Goal: Task Accomplishment & Management: Manage account settings

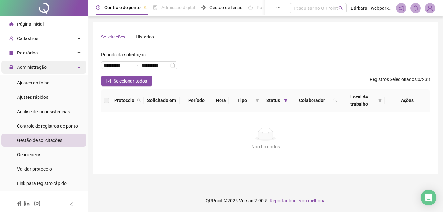
click at [39, 73] on span "Administração" at bounding box center [28, 67] width 38 height 13
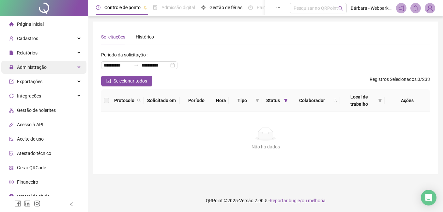
click at [53, 68] on div "Administração" at bounding box center [43, 67] width 85 height 13
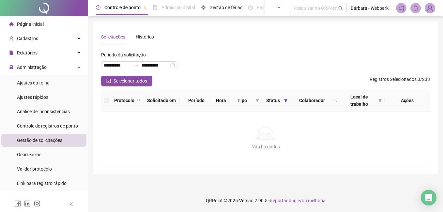
click at [51, 144] on div "Gestão de solicitações" at bounding box center [39, 140] width 45 height 13
click at [56, 140] on span "Gestão de solicitações" at bounding box center [39, 140] width 45 height 5
click at [37, 30] on div "Página inicial" at bounding box center [26, 24] width 35 height 13
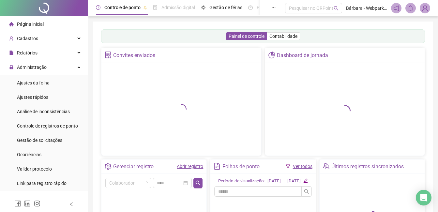
click at [39, 24] on span "Página inicial" at bounding box center [30, 24] width 27 height 5
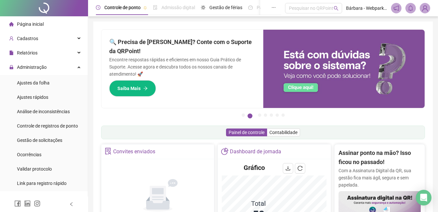
click at [414, 6] on span at bounding box center [411, 8] width 10 height 10
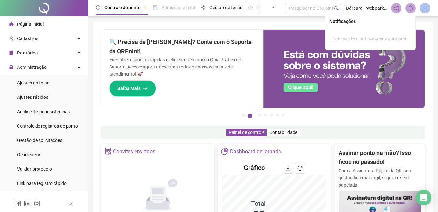
click at [414, 6] on span at bounding box center [411, 8] width 10 height 10
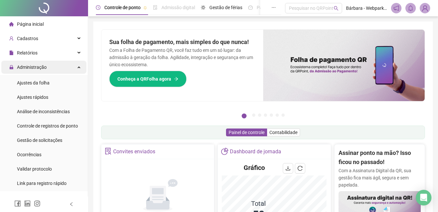
click at [41, 72] on span "Administração" at bounding box center [28, 67] width 38 height 13
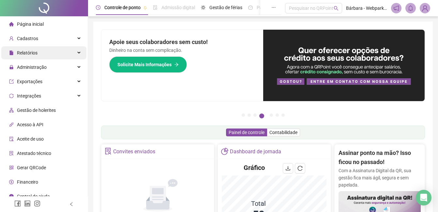
click at [42, 52] on div "Relatórios" at bounding box center [43, 52] width 85 height 13
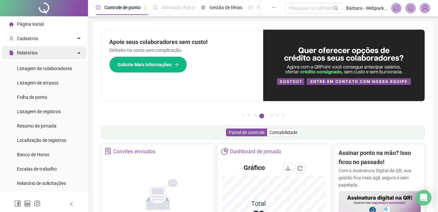
click at [42, 52] on div "Relatórios" at bounding box center [43, 52] width 85 height 13
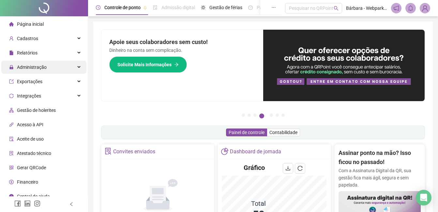
click at [61, 68] on div "Administração" at bounding box center [43, 67] width 85 height 13
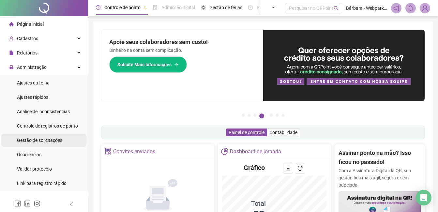
click at [54, 136] on div "Gestão de solicitações" at bounding box center [39, 140] width 45 height 13
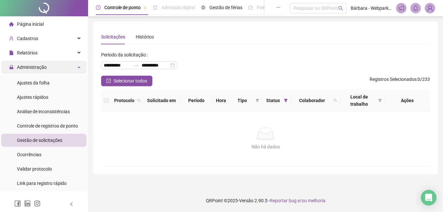
click at [38, 71] on span "Administração" at bounding box center [28, 67] width 38 height 13
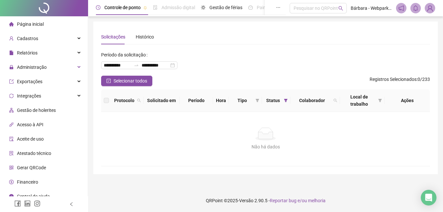
drag, startPoint x: 33, startPoint y: 25, endPoint x: 29, endPoint y: 24, distance: 4.2
click at [33, 25] on span "Página inicial" at bounding box center [30, 24] width 27 height 5
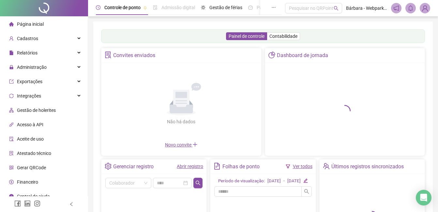
click at [425, 9] on img at bounding box center [425, 8] width 10 height 10
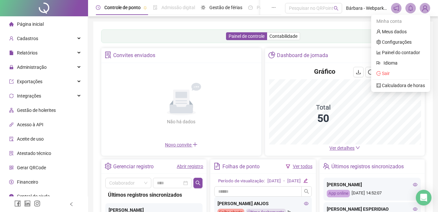
click at [425, 8] on img at bounding box center [425, 8] width 10 height 10
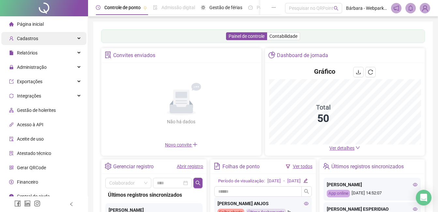
click at [29, 36] on span "Cadastros" at bounding box center [27, 38] width 21 height 5
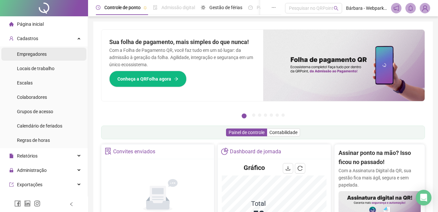
click at [46, 55] on span "Empregadores" at bounding box center [32, 54] width 30 height 5
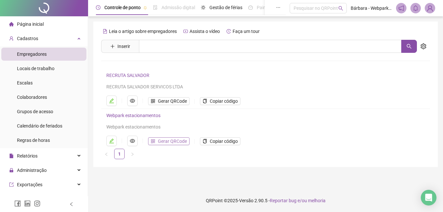
click at [172, 142] on span "Gerar QRCode" at bounding box center [172, 141] width 29 height 7
click at [223, 141] on span "Copiar código" at bounding box center [224, 141] width 28 height 7
click at [35, 38] on span "Cadastros" at bounding box center [27, 38] width 21 height 5
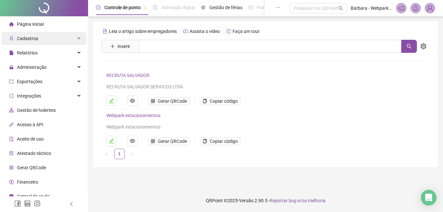
click at [30, 39] on span "Cadastros" at bounding box center [27, 38] width 21 height 5
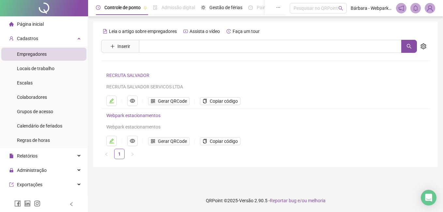
click at [49, 22] on li "Página inicial" at bounding box center [43, 24] width 85 height 13
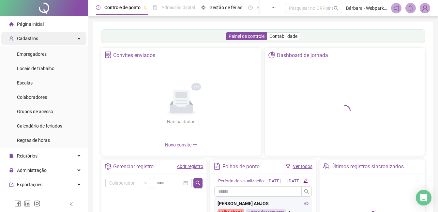
click at [42, 38] on div "Cadastros" at bounding box center [43, 38] width 85 height 13
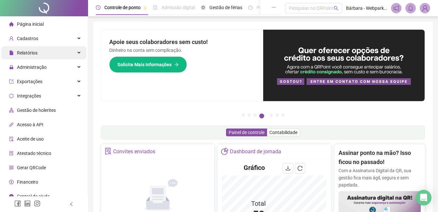
click at [33, 54] on span "Relatórios" at bounding box center [27, 52] width 21 height 5
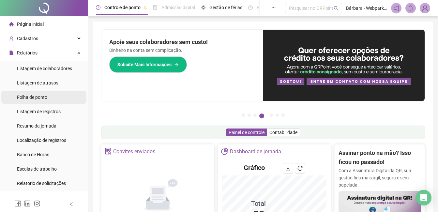
click at [26, 95] on span "Folha de ponto" at bounding box center [32, 97] width 30 height 5
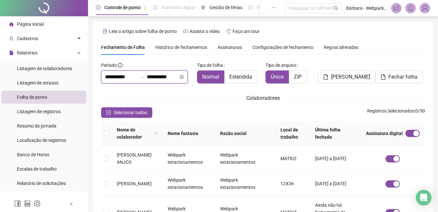
click at [105, 77] on input "**********" at bounding box center [120, 77] width 31 height 8
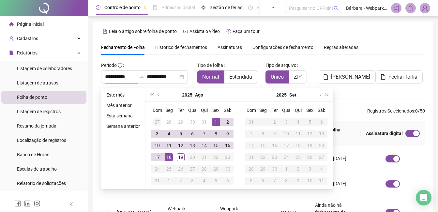
click at [157, 118] on div "27" at bounding box center [157, 122] width 8 height 8
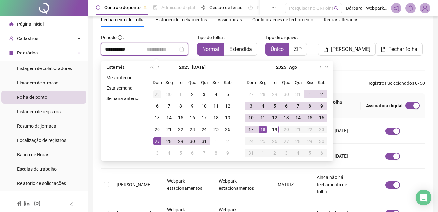
type input "**********"
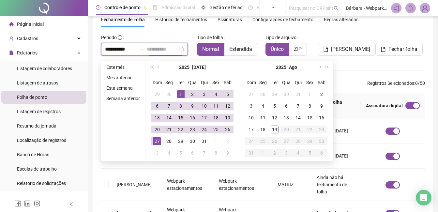
type input "**********"
click at [185, 97] on td "1" at bounding box center [181, 94] width 12 height 12
type input "**********"
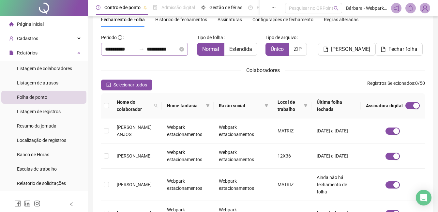
click at [147, 48] on div at bounding box center [141, 49] width 10 height 5
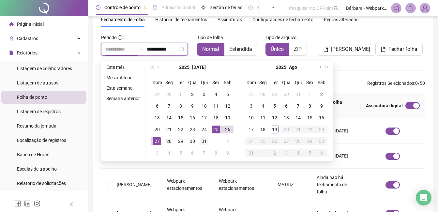
type input "**********"
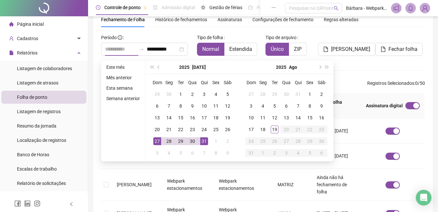
click at [207, 141] on div "31" at bounding box center [204, 141] width 8 height 8
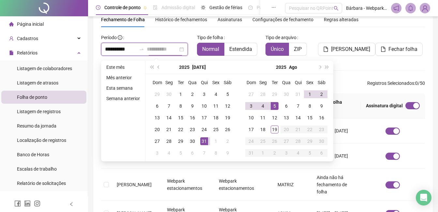
type input "**********"
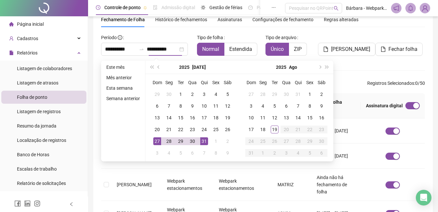
click at [356, 71] on div "Colaboradores" at bounding box center [263, 70] width 324 height 8
type input "**********"
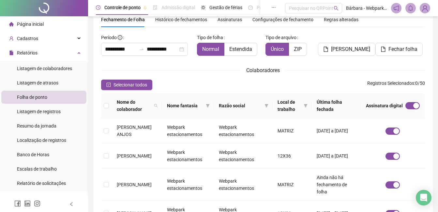
scroll to position [0, 0]
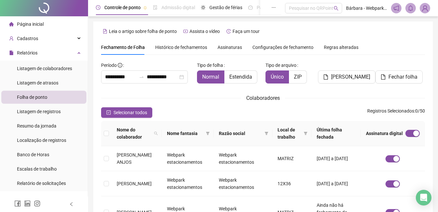
click at [230, 47] on span "Assinaturas" at bounding box center [230, 47] width 24 height 5
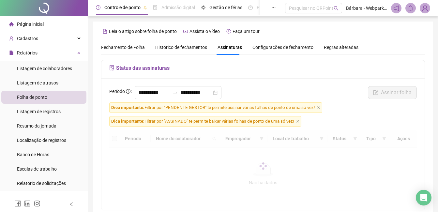
scroll to position [28, 0]
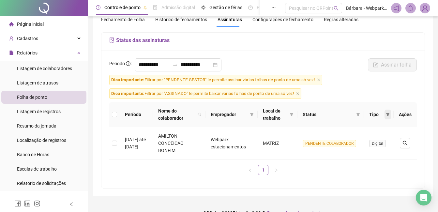
click at [388, 113] on icon "filter" at bounding box center [388, 115] width 4 height 4
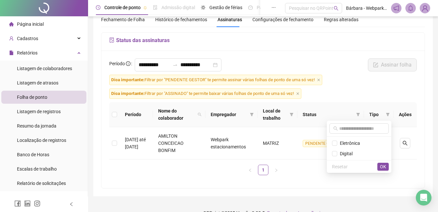
click at [364, 94] on form "**********" at bounding box center [263, 119] width 308 height 122
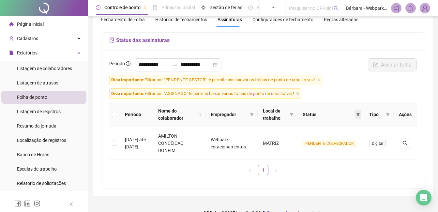
click at [360, 114] on icon "filter" at bounding box center [359, 114] width 4 height 3
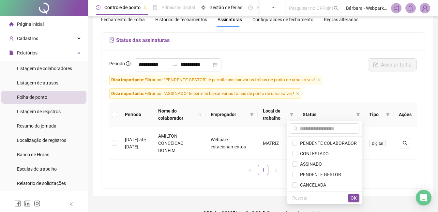
click at [331, 79] on form "**********" at bounding box center [263, 119] width 308 height 122
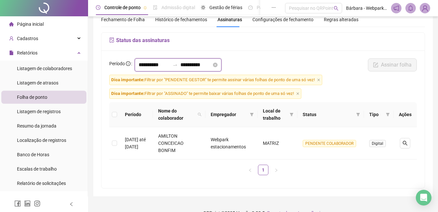
click at [140, 67] on input "**********" at bounding box center [154, 65] width 31 height 8
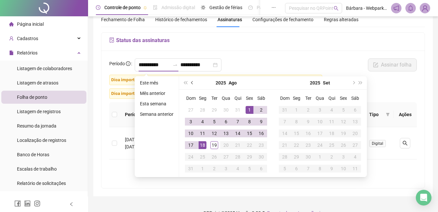
click at [192, 83] on span "prev-year" at bounding box center [192, 82] width 3 height 3
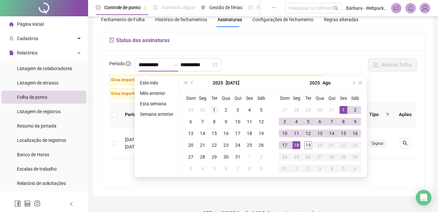
type input "**********"
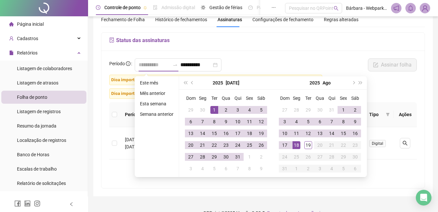
click at [212, 109] on div "1" at bounding box center [214, 110] width 8 height 8
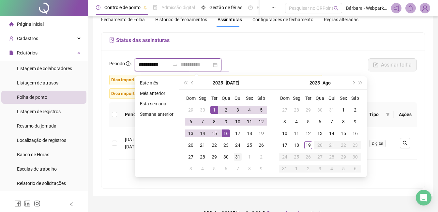
type input "**********"
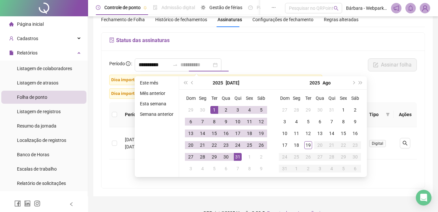
click at [239, 157] on div "31" at bounding box center [238, 157] width 8 height 8
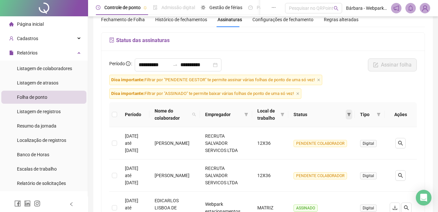
click at [351, 115] on span at bounding box center [349, 115] width 7 height 10
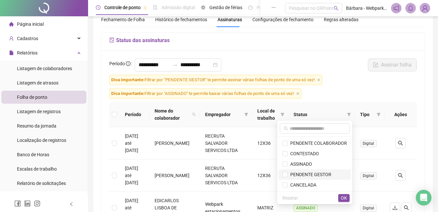
click at [327, 170] on li "PENDENTE GESTOR" at bounding box center [315, 174] width 72 height 10
click at [341, 198] on span "OK" at bounding box center [344, 197] width 6 height 7
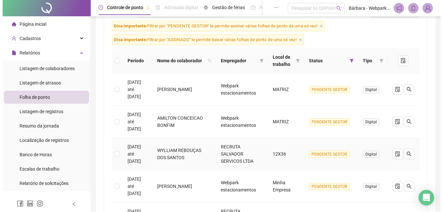
scroll to position [93, 0]
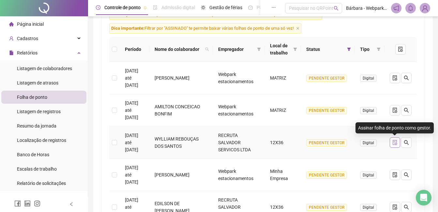
click at [395, 142] on icon "file-done" at bounding box center [395, 142] width 5 height 5
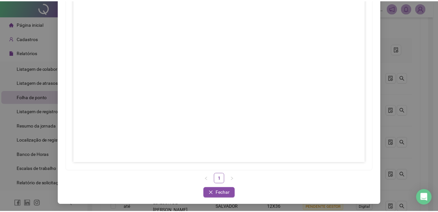
scroll to position [91, 0]
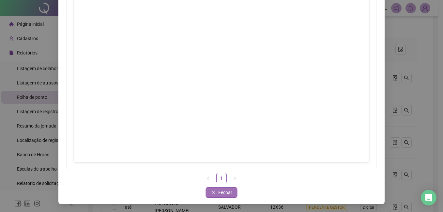
click at [231, 194] on button "Fechar" at bounding box center [222, 192] width 32 height 10
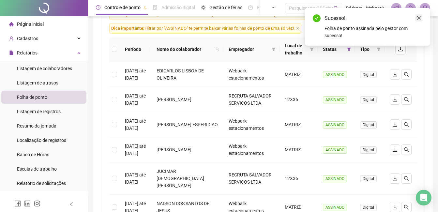
click at [421, 19] on icon "close" at bounding box center [419, 18] width 5 height 5
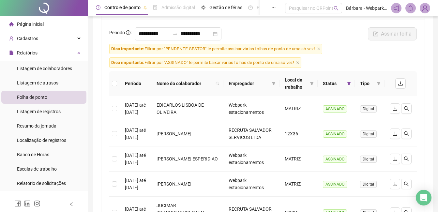
scroll to position [0, 0]
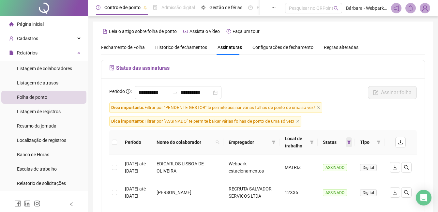
click at [348, 140] on span at bounding box center [349, 142] width 7 height 10
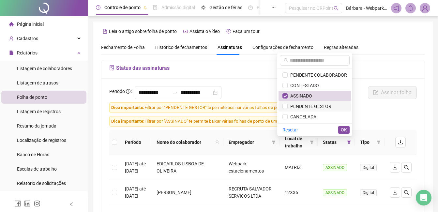
click at [317, 107] on span "PENDENTE GESTOR" at bounding box center [310, 106] width 44 height 5
click at [317, 97] on span "ASSINADO" at bounding box center [315, 95] width 65 height 7
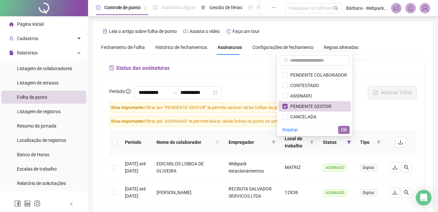
click at [346, 127] on span "OK" at bounding box center [344, 129] width 6 height 7
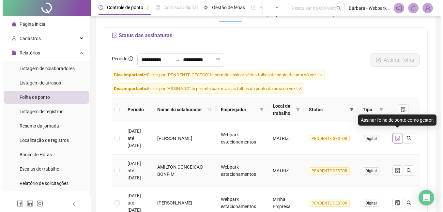
scroll to position [98, 0]
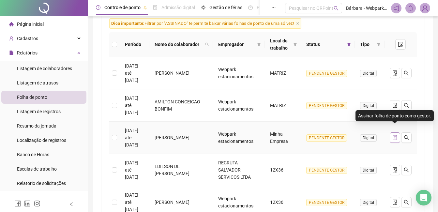
click at [397, 135] on icon "file-done" at bounding box center [395, 137] width 5 height 5
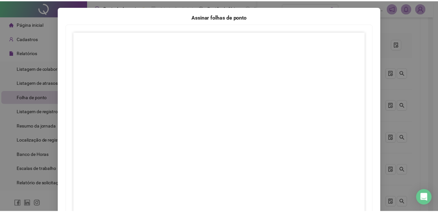
scroll to position [91, 0]
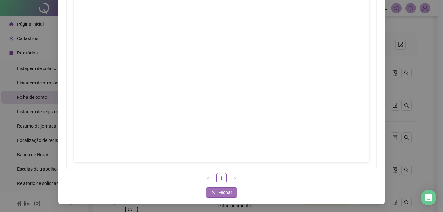
click at [215, 191] on button "Fechar" at bounding box center [222, 192] width 32 height 10
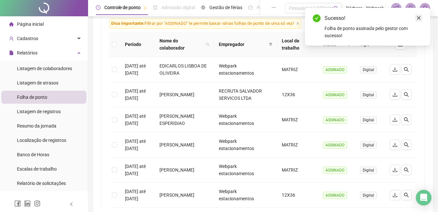
click at [419, 17] on icon "close" at bounding box center [419, 18] width 5 height 5
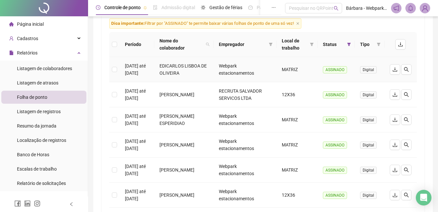
scroll to position [33, 0]
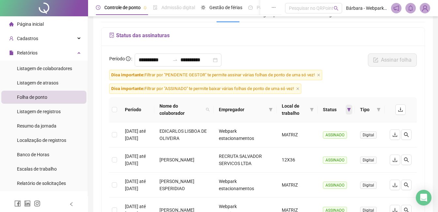
click at [350, 112] on span at bounding box center [349, 110] width 7 height 10
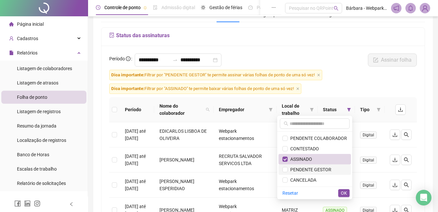
click at [319, 173] on li "PENDENTE GESTOR" at bounding box center [315, 169] width 72 height 10
click at [326, 163] on li "ASSINADO" at bounding box center [315, 159] width 72 height 10
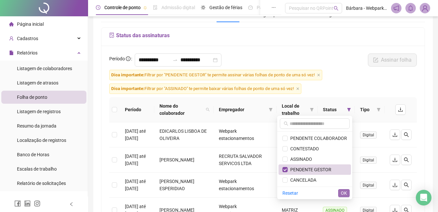
click at [342, 194] on span "OK" at bounding box center [344, 193] width 6 height 7
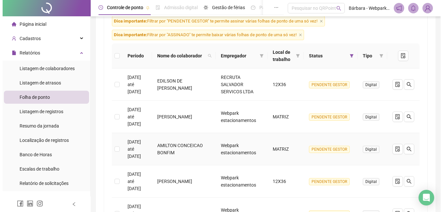
scroll to position [98, 0]
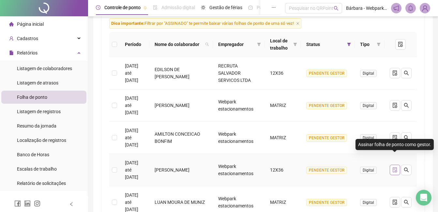
click at [397, 167] on icon "file-done" at bounding box center [395, 169] width 5 height 5
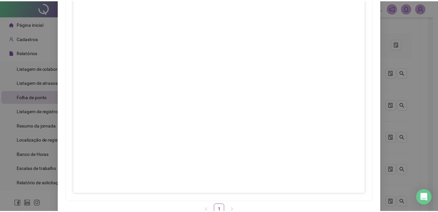
scroll to position [91, 0]
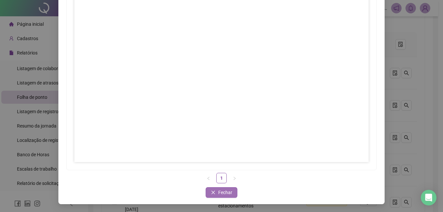
click at [222, 194] on span "Fechar" at bounding box center [225, 192] width 14 height 7
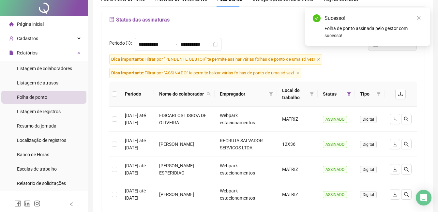
scroll to position [0, 0]
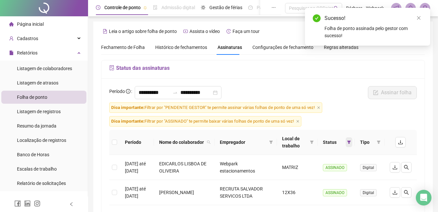
click at [348, 142] on icon "filter" at bounding box center [349, 142] width 4 height 3
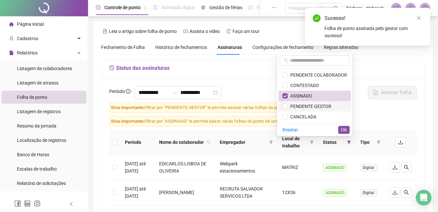
click at [316, 108] on span "PENDENTE GESTOR" at bounding box center [310, 106] width 44 height 5
click at [316, 94] on span "ASSINADO" at bounding box center [315, 95] width 65 height 7
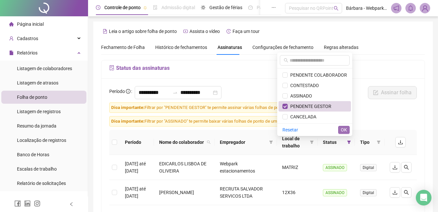
click at [347, 128] on button "OK" at bounding box center [343, 130] width 11 height 8
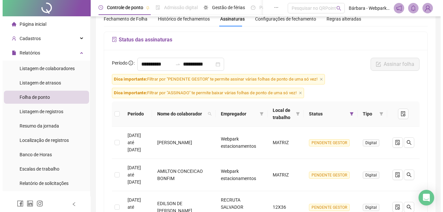
scroll to position [65, 0]
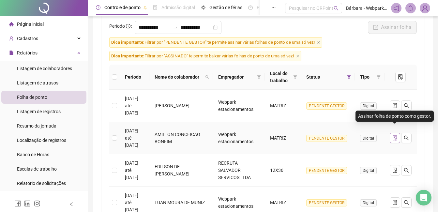
click at [393, 135] on icon "file-done" at bounding box center [395, 137] width 5 height 5
click at [395, 135] on icon "file-done" at bounding box center [395, 137] width 5 height 5
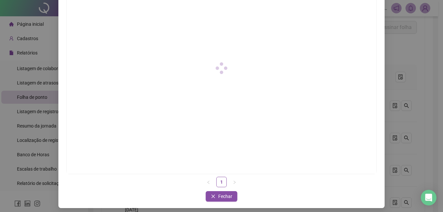
scroll to position [91, 0]
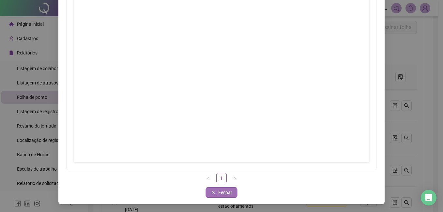
click at [218, 193] on span "Fechar" at bounding box center [225, 192] width 14 height 7
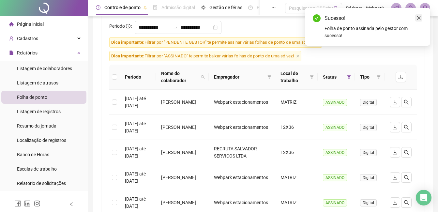
click at [418, 18] on icon "close" at bounding box center [419, 18] width 5 height 5
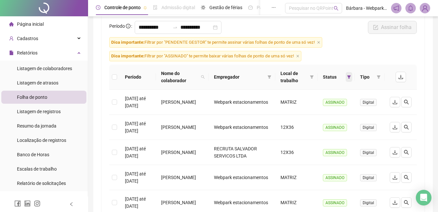
click at [349, 76] on icon "filter" at bounding box center [349, 76] width 4 height 3
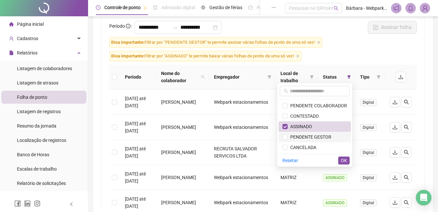
click at [326, 138] on span "PENDENTE GESTOR" at bounding box center [310, 136] width 44 height 5
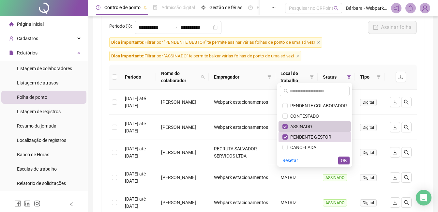
click at [326, 127] on span "ASSINADO" at bounding box center [315, 126] width 65 height 7
click at [346, 159] on span "OK" at bounding box center [344, 160] width 6 height 7
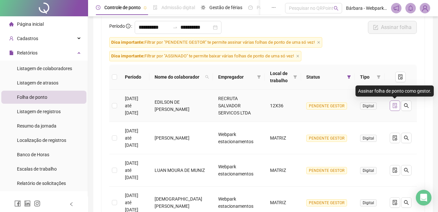
click at [393, 103] on icon "file-done" at bounding box center [395, 105] width 5 height 5
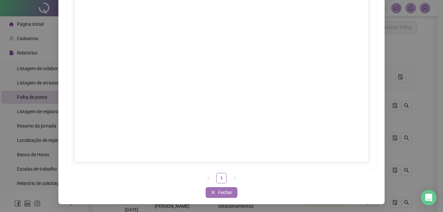
click at [218, 190] on span "Fechar" at bounding box center [225, 192] width 14 height 7
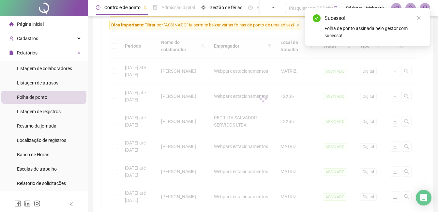
scroll to position [98, 0]
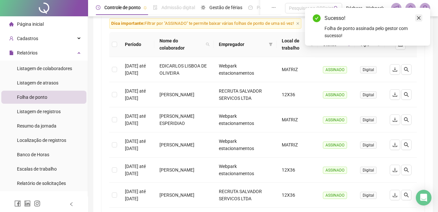
click at [419, 16] on icon "close" at bounding box center [419, 18] width 5 height 5
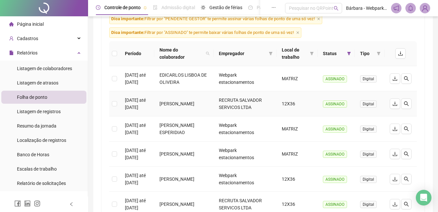
scroll to position [0, 0]
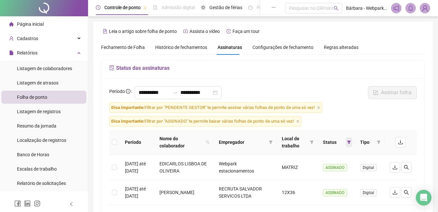
click at [346, 141] on span at bounding box center [349, 142] width 7 height 10
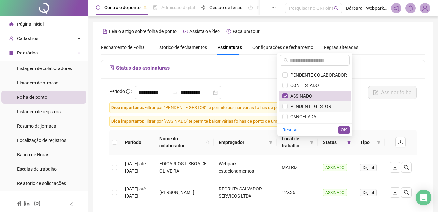
click at [313, 108] on span "PENDENTE GESTOR" at bounding box center [310, 106] width 44 height 5
click at [324, 98] on span "ASSINADO" at bounding box center [315, 95] width 65 height 7
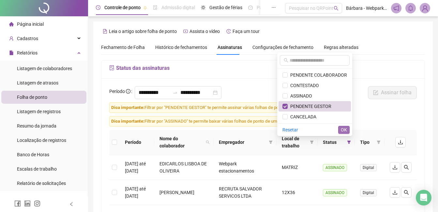
click at [348, 129] on button "OK" at bounding box center [343, 130] width 11 height 8
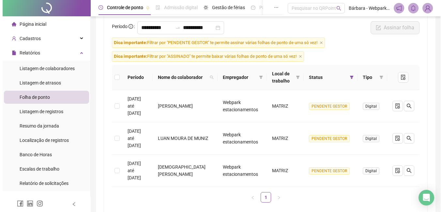
scroll to position [65, 0]
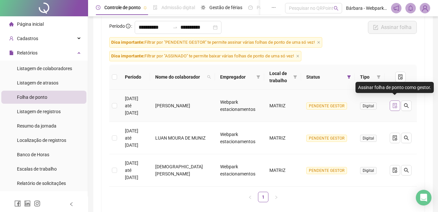
click at [393, 100] on button "button" at bounding box center [395, 105] width 10 height 10
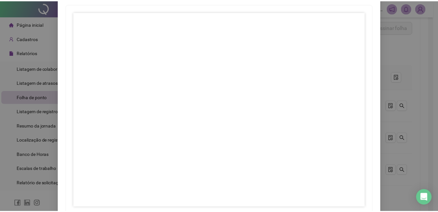
scroll to position [91, 0]
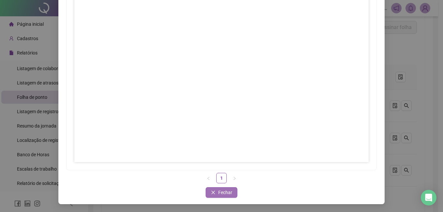
click at [212, 194] on icon "close" at bounding box center [213, 193] width 4 height 4
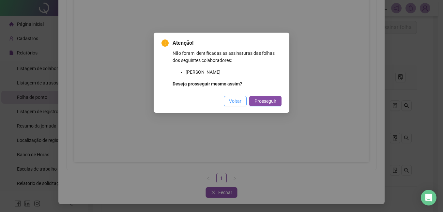
click at [236, 96] on button "Voltar" at bounding box center [235, 101] width 23 height 10
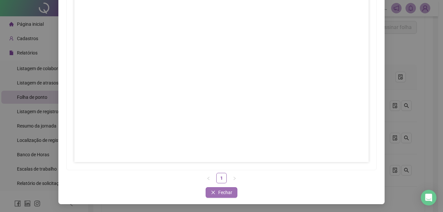
click at [225, 196] on span "Fechar" at bounding box center [225, 192] width 14 height 7
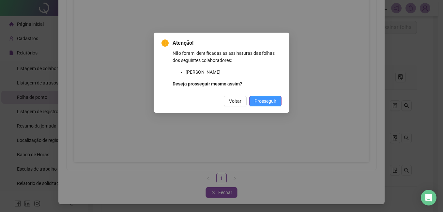
click at [253, 100] on button "Prosseguir" at bounding box center [265, 101] width 32 height 10
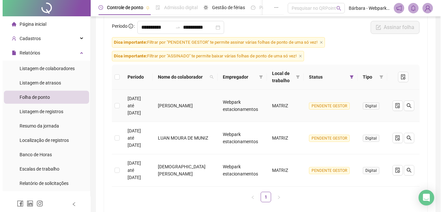
scroll to position [83, 0]
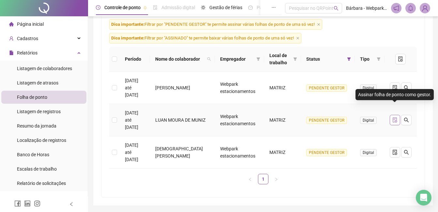
click at [396, 117] on icon "file-done" at bounding box center [395, 119] width 4 height 5
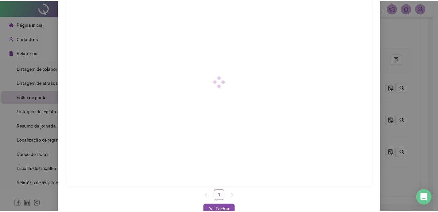
scroll to position [91, 0]
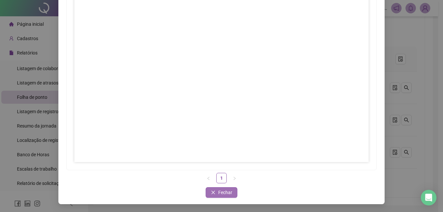
click at [219, 193] on span "Fechar" at bounding box center [225, 192] width 14 height 7
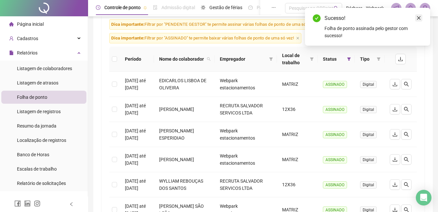
click at [419, 18] on icon "close" at bounding box center [419, 18] width 4 height 4
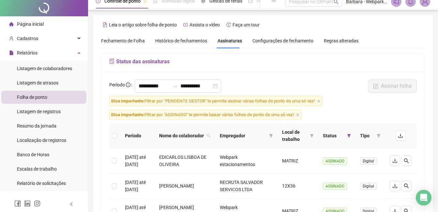
scroll to position [98, 0]
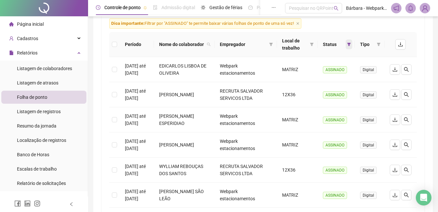
click at [349, 45] on icon "filter" at bounding box center [349, 44] width 4 height 4
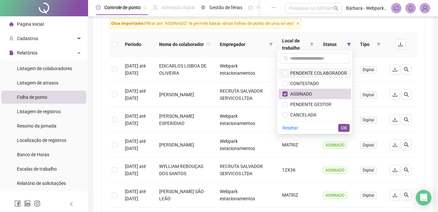
click at [331, 75] on span "PENDENTE COLABORADOR" at bounding box center [317, 72] width 59 height 5
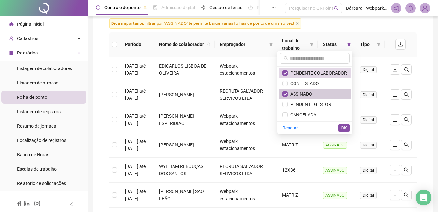
click at [319, 95] on span "ASSINADO" at bounding box center [315, 93] width 65 height 7
click at [346, 131] on span "OK" at bounding box center [344, 127] width 6 height 7
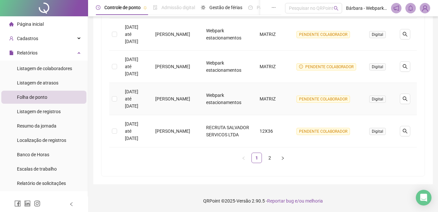
scroll to position [331, 0]
click at [269, 160] on link "2" at bounding box center [270, 158] width 10 height 10
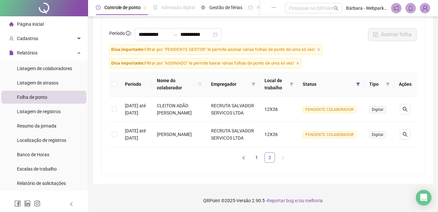
scroll to position [72, 0]
click at [255, 158] on link "1" at bounding box center [257, 158] width 10 height 10
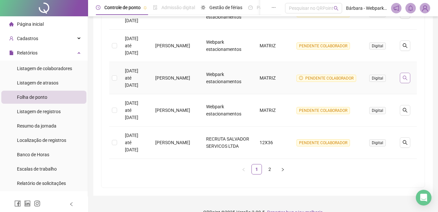
scroll to position [326, 0]
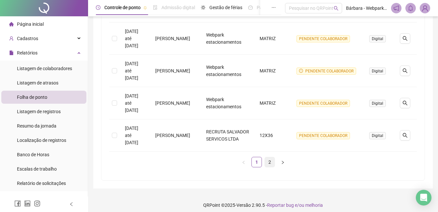
click at [270, 163] on link "2" at bounding box center [270, 162] width 10 height 10
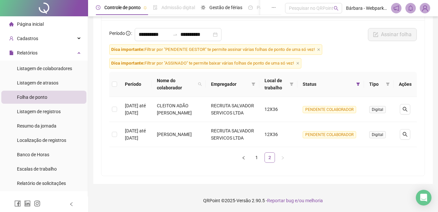
scroll to position [72, 0]
click at [258, 160] on link "1" at bounding box center [257, 158] width 10 height 10
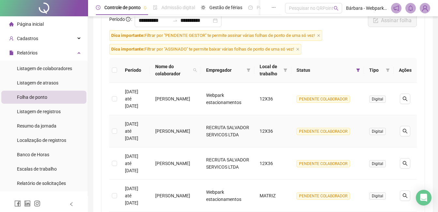
scroll to position [33, 0]
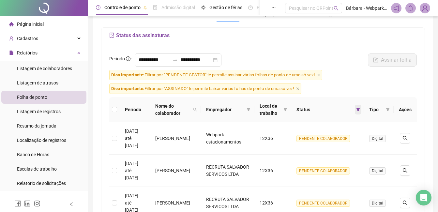
click at [356, 111] on div "Status" at bounding box center [328, 109] width 62 height 7
click at [360, 110] on icon "filter" at bounding box center [358, 110] width 4 height 4
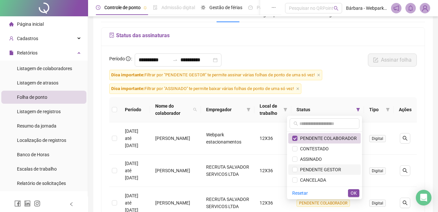
click at [330, 171] on span "PENDENTE GESTOR" at bounding box center [320, 169] width 44 height 5
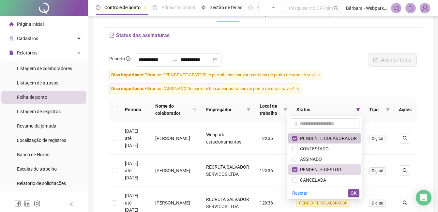
click at [333, 136] on span "PENDENTE COLABORADOR" at bounding box center [327, 138] width 59 height 5
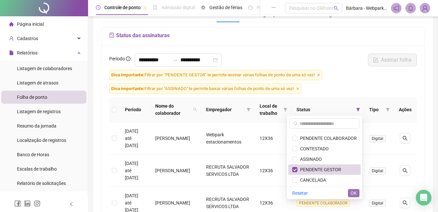
click at [359, 192] on button "OK" at bounding box center [353, 193] width 11 height 8
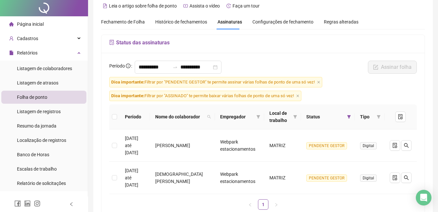
scroll to position [58, 0]
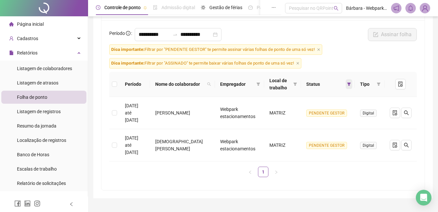
click at [349, 82] on icon "filter" at bounding box center [349, 84] width 4 height 4
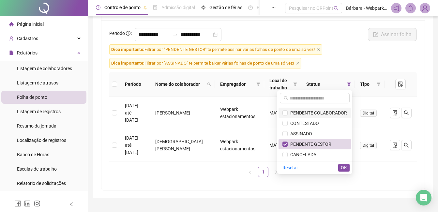
scroll to position [0, 0]
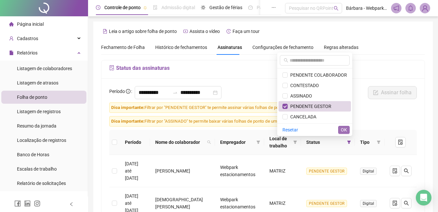
click at [349, 129] on button "OK" at bounding box center [343, 130] width 11 height 8
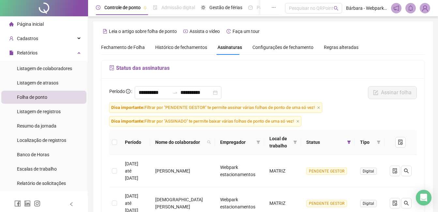
click at [398, 122] on form "**********" at bounding box center [263, 163] width 308 height 154
click at [331, 143] on span "Status" at bounding box center [325, 142] width 38 height 7
click at [349, 142] on icon "filter" at bounding box center [349, 142] width 4 height 3
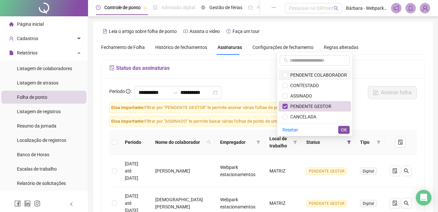
click at [323, 77] on span "PENDENTE COLABORADOR" at bounding box center [317, 74] width 59 height 5
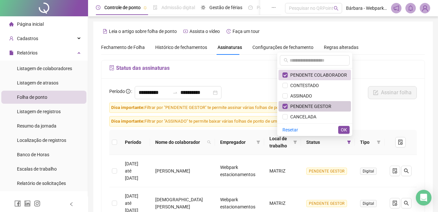
click at [329, 109] on span "PENDENTE GESTOR" at bounding box center [310, 106] width 44 height 5
click at [346, 131] on span "OK" at bounding box center [344, 129] width 6 height 7
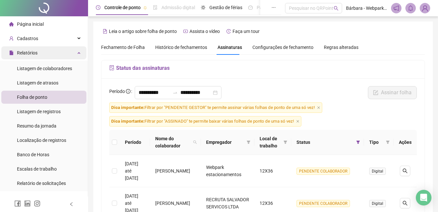
click at [66, 48] on div "Relatórios" at bounding box center [43, 52] width 85 height 13
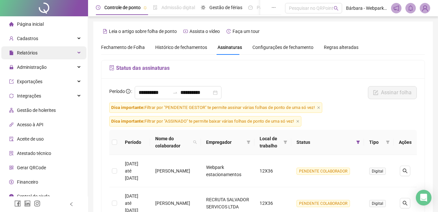
click at [42, 54] on div "Relatórios" at bounding box center [43, 52] width 85 height 13
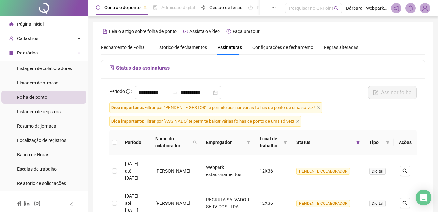
click at [199, 49] on span "Histórico de fechamentos" at bounding box center [181, 47] width 52 height 5
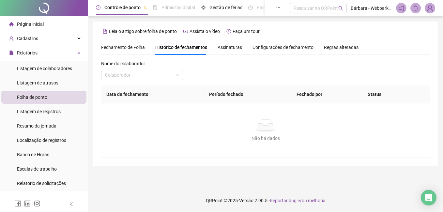
click at [226, 48] on span "Assinaturas" at bounding box center [230, 47] width 24 height 5
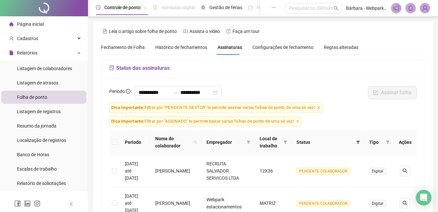
click at [355, 140] on div "Status" at bounding box center [328, 142] width 62 height 7
click at [358, 144] on icon "filter" at bounding box center [358, 142] width 4 height 4
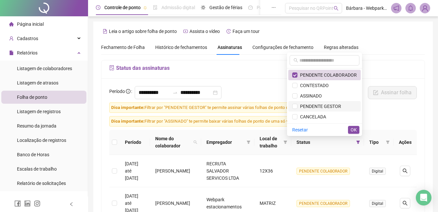
click at [321, 108] on span "PENDENTE GESTOR" at bounding box center [320, 106] width 44 height 5
click at [307, 71] on span "PENDENTE COLABORADOR" at bounding box center [324, 74] width 65 height 7
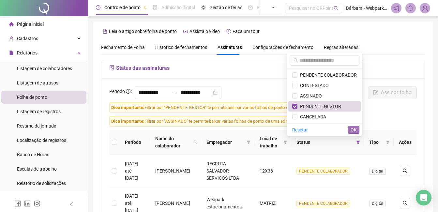
click at [357, 128] on button "OK" at bounding box center [353, 130] width 11 height 8
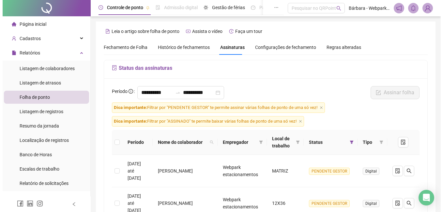
scroll to position [65, 0]
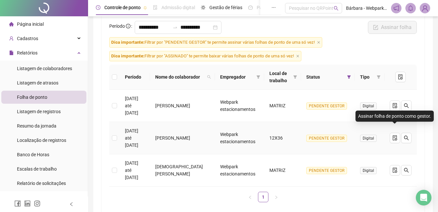
click at [389, 127] on td at bounding box center [401, 138] width 32 height 32
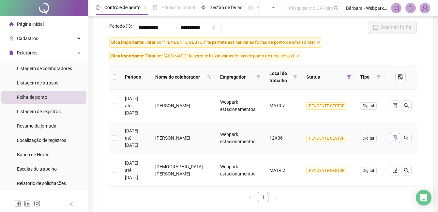
click at [393, 135] on icon "file-done" at bounding box center [395, 137] width 5 height 5
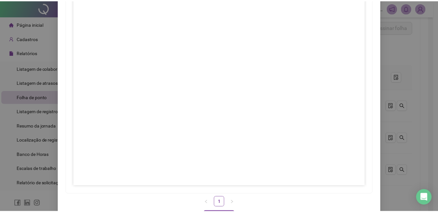
scroll to position [91, 0]
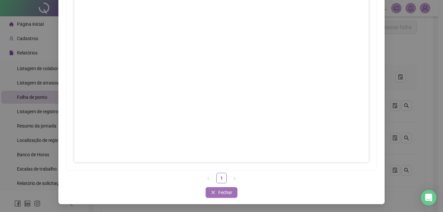
click at [223, 190] on span "Fechar" at bounding box center [225, 192] width 14 height 7
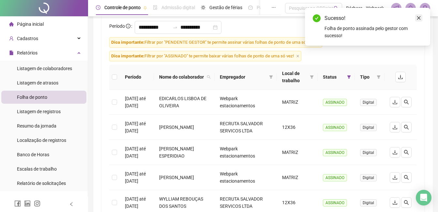
click at [420, 17] on icon "close" at bounding box center [419, 18] width 5 height 5
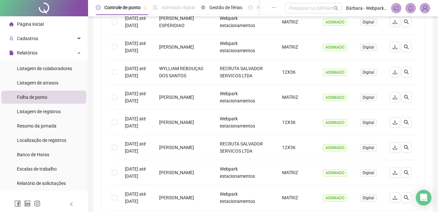
scroll to position [0, 0]
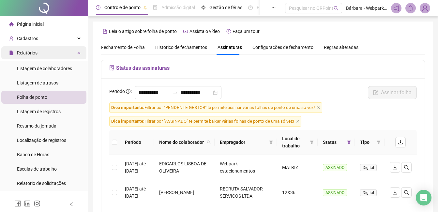
click at [53, 51] on div "Relatórios" at bounding box center [43, 52] width 85 height 13
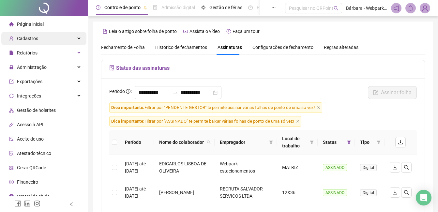
click at [62, 37] on div "Cadastros" at bounding box center [43, 38] width 85 height 13
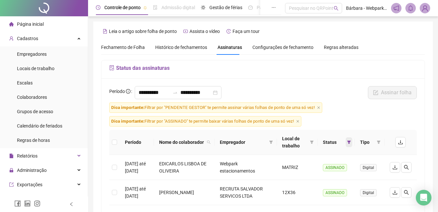
click at [348, 141] on icon "filter" at bounding box center [349, 142] width 4 height 3
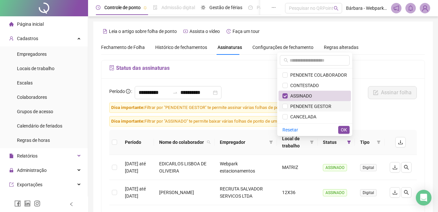
click at [327, 108] on span "PENDENTE GESTOR" at bounding box center [310, 106] width 44 height 5
click at [325, 96] on span "ASSINADO" at bounding box center [315, 95] width 65 height 7
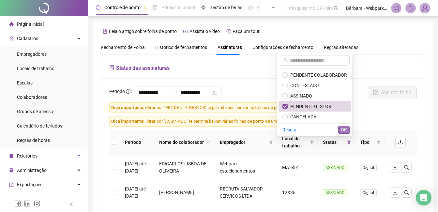
click at [341, 128] on span "OK" at bounding box center [344, 129] width 6 height 7
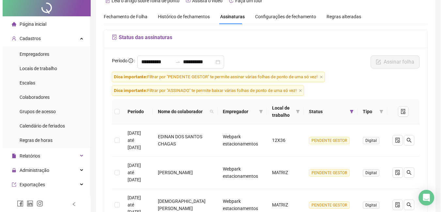
scroll to position [65, 0]
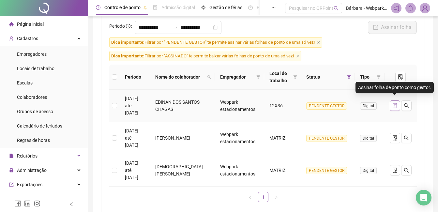
click at [394, 103] on icon "file-done" at bounding box center [395, 105] width 4 height 5
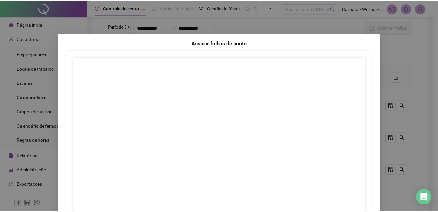
scroll to position [91, 0]
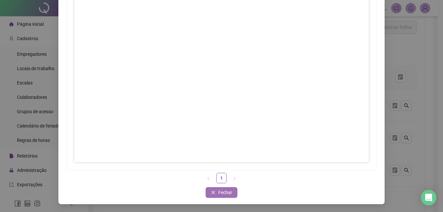
click at [226, 194] on span "Fechar" at bounding box center [225, 192] width 14 height 7
click at [225, 189] on div "Período Nome do colaborador Empregador Local de trabalho Status Tipo [DATE] até…" at bounding box center [263, 134] width 308 height 138
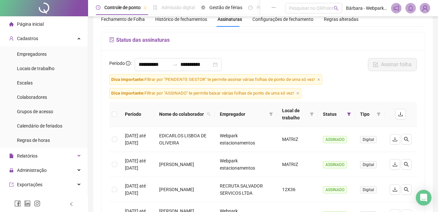
scroll to position [0, 0]
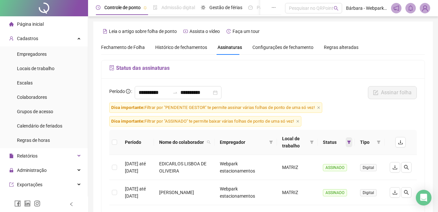
click at [349, 141] on icon "filter" at bounding box center [349, 142] width 4 height 3
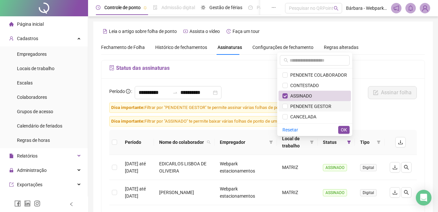
click at [327, 107] on span "PENDENTE GESTOR" at bounding box center [310, 106] width 44 height 5
click at [327, 97] on span "ASSINADO" at bounding box center [315, 95] width 65 height 7
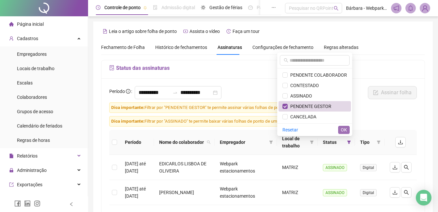
click at [343, 130] on span "OK" at bounding box center [344, 129] width 6 height 7
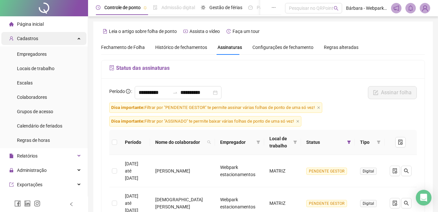
click at [47, 34] on div "Cadastros" at bounding box center [43, 38] width 85 height 13
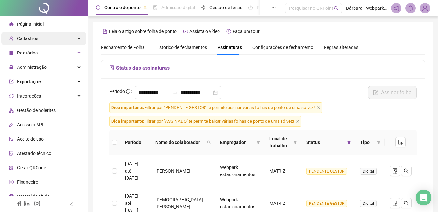
click at [38, 34] on div "Cadastros" at bounding box center [43, 38] width 85 height 13
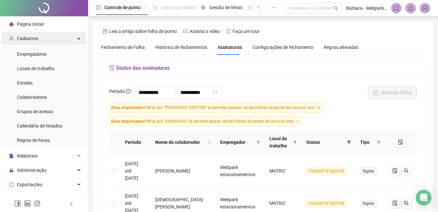
click at [50, 37] on div "Cadastros" at bounding box center [43, 38] width 85 height 13
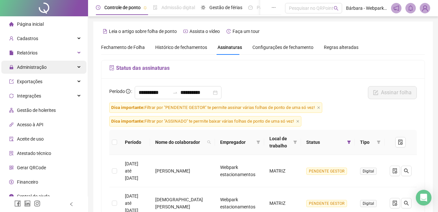
click at [47, 69] on div "Administração" at bounding box center [43, 67] width 85 height 13
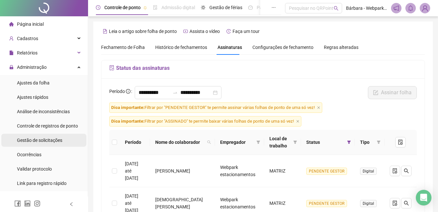
click at [51, 145] on div "Gestão de solicitações" at bounding box center [39, 140] width 45 height 13
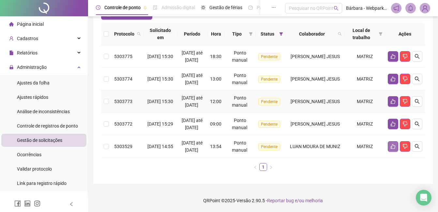
scroll to position [102, 0]
click at [394, 144] on icon "like" at bounding box center [393, 146] width 5 height 5
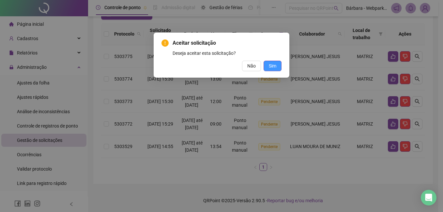
click at [273, 67] on span "Sim" at bounding box center [273, 65] width 8 height 7
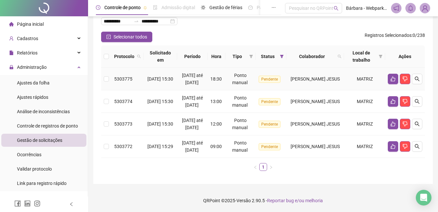
scroll to position [40, 0]
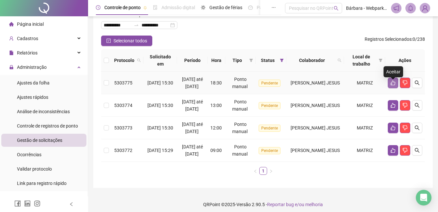
click at [388, 85] on button "button" at bounding box center [393, 83] width 10 height 10
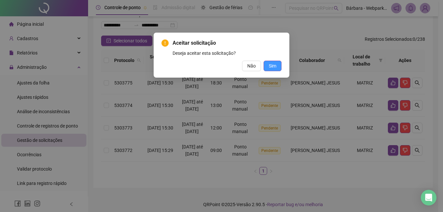
click at [272, 68] on span "Sim" at bounding box center [273, 65] width 8 height 7
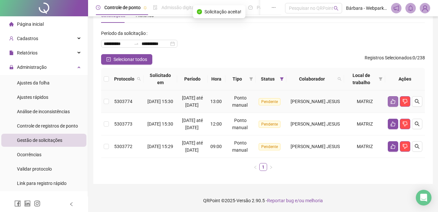
click at [393, 99] on icon "like" at bounding box center [393, 101] width 5 height 5
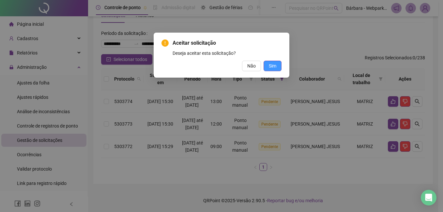
click at [277, 68] on button "Sim" at bounding box center [273, 66] width 18 height 10
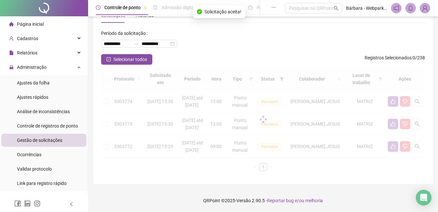
scroll to position [13, 0]
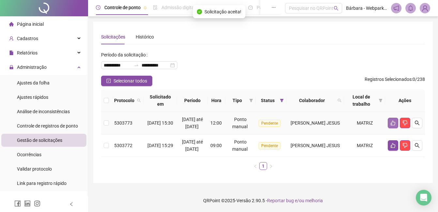
click at [393, 120] on icon "like" at bounding box center [393, 122] width 5 height 5
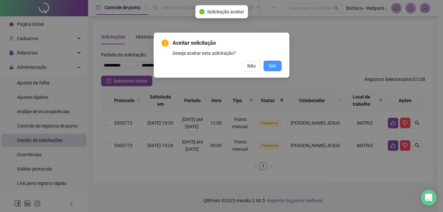
click at [269, 65] on button "Sim" at bounding box center [273, 66] width 18 height 10
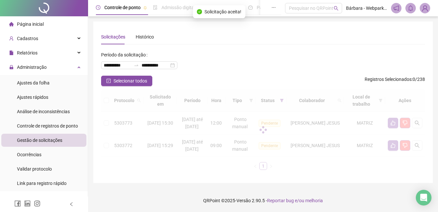
scroll to position [0, 0]
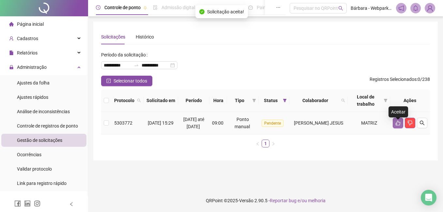
click at [399, 125] on icon "like" at bounding box center [397, 122] width 5 height 5
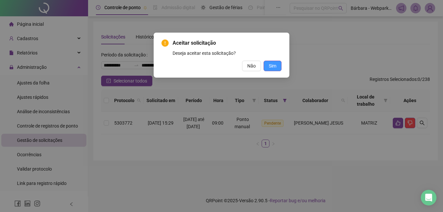
click at [274, 68] on span "Sim" at bounding box center [273, 65] width 8 height 7
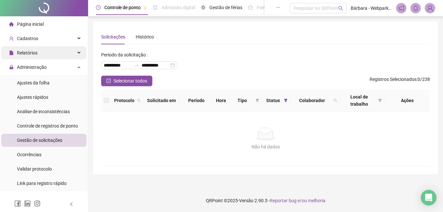
click at [43, 55] on div "Relatórios" at bounding box center [43, 52] width 85 height 13
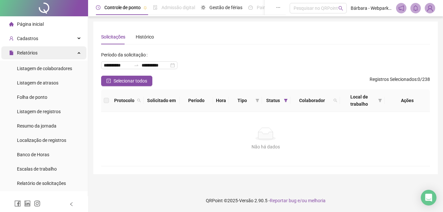
click at [43, 55] on div "Relatórios" at bounding box center [43, 52] width 85 height 13
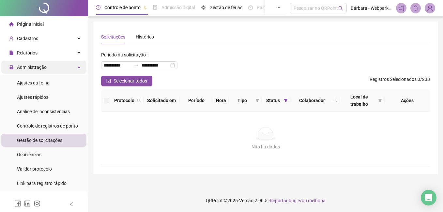
click at [44, 67] on span "Administração" at bounding box center [32, 67] width 30 height 5
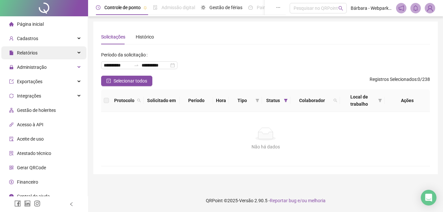
click at [38, 49] on div "Relatórios" at bounding box center [43, 52] width 85 height 13
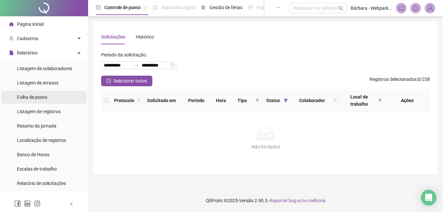
click at [36, 98] on span "Folha de ponto" at bounding box center [32, 97] width 30 height 5
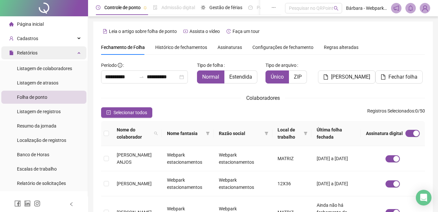
click at [30, 50] on span "Relatórios" at bounding box center [27, 52] width 21 height 5
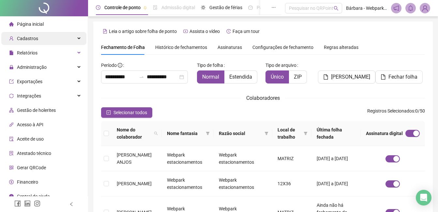
click at [64, 34] on div "Cadastros" at bounding box center [43, 38] width 85 height 13
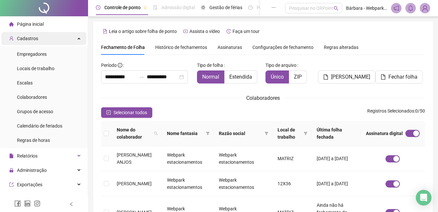
click at [65, 33] on div "Cadastros" at bounding box center [43, 38] width 85 height 13
